Goal: Answer question/provide support

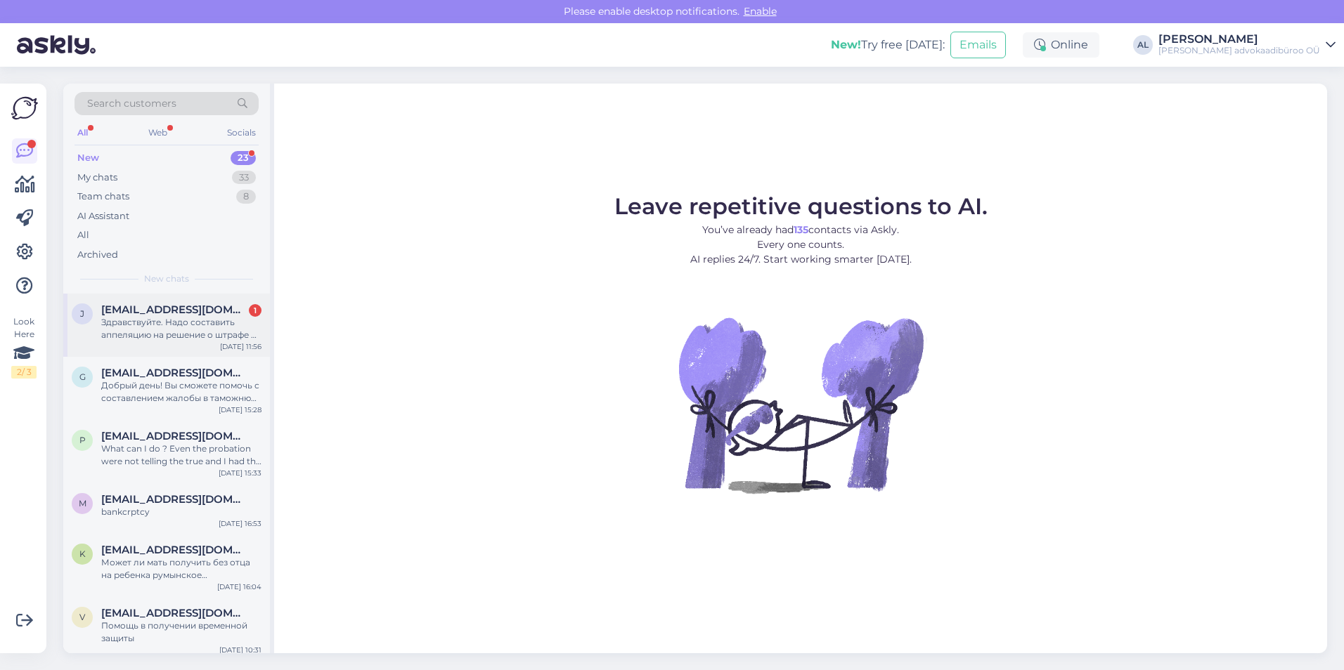
click at [145, 316] on span "jelenasokolova1968@gmail.com" at bounding box center [174, 310] width 146 height 13
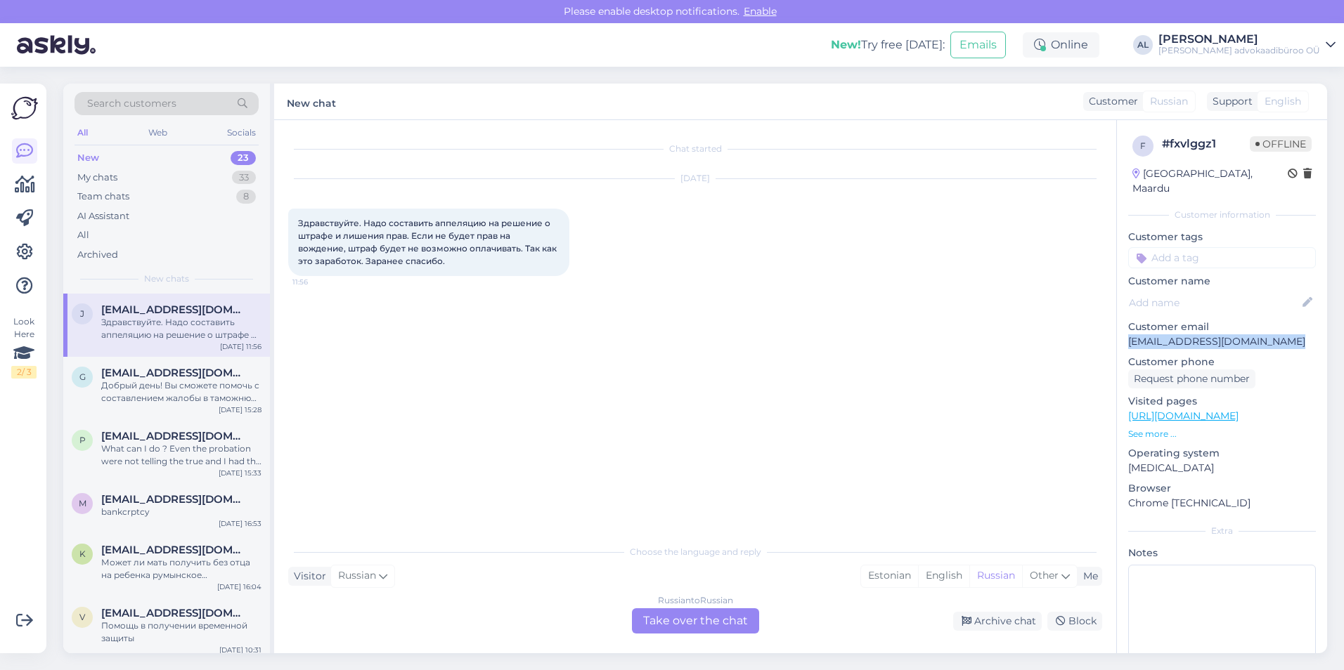
drag, startPoint x: 1285, startPoint y: 327, endPoint x: 1127, endPoint y: 325, distance: 158.1
click at [1127, 325] on div "f # fxvlggz1 Offline Estonia, Maardu Customer information Customer tags Custome…" at bounding box center [1222, 416] width 210 height 592
drag, startPoint x: 1127, startPoint y: 325, endPoint x: 1183, endPoint y: 330, distance: 56.4
copy p "jelenasokolova1968@gmail.com"
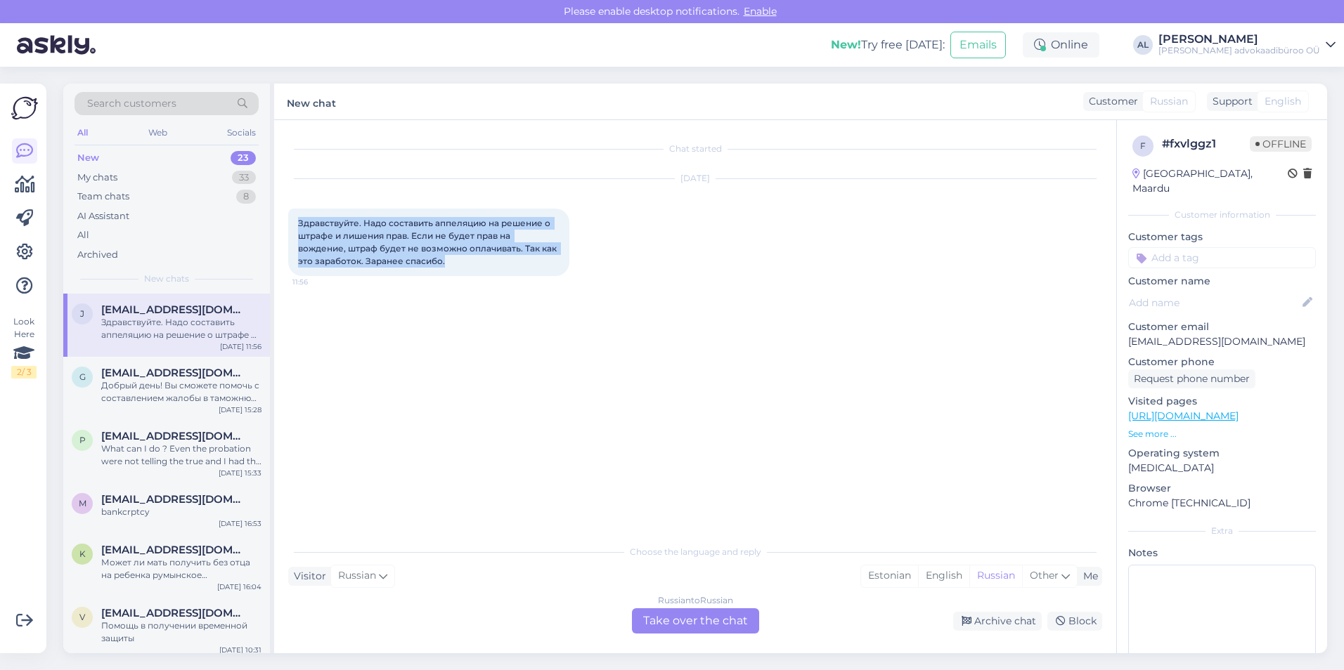
drag, startPoint x: 298, startPoint y: 221, endPoint x: 444, endPoint y: 262, distance: 152.0
click at [445, 262] on div "Здравствуйте. Надо составить аппеляцию на решение о штрафе и лишения прав. Если…" at bounding box center [428, 242] width 281 height 67
drag, startPoint x: 444, startPoint y: 262, endPoint x: 417, endPoint y: 260, distance: 27.5
copy span "Здравствуйте. Надо составить аппеляцию на решение о штрафе и лишения прав. Если…"
